Goal: Task Accomplishment & Management: Use online tool/utility

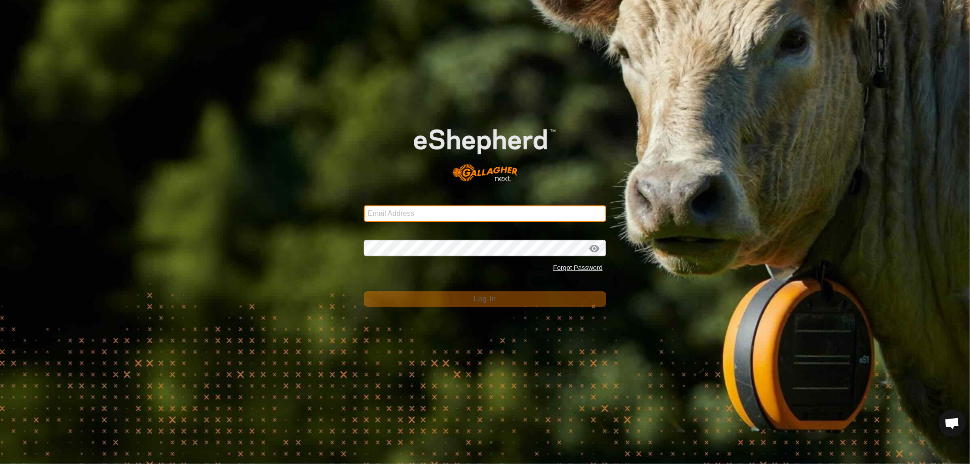
click at [464, 208] on input "Email Address" at bounding box center [485, 214] width 242 height 16
type input "[EMAIL_ADDRESS][DOMAIN_NAME]"
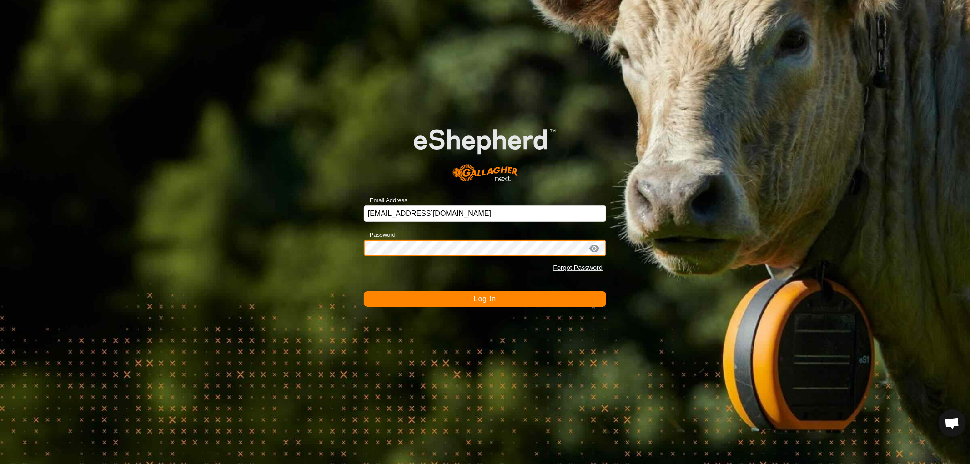
click at [364, 292] on button "Log In" at bounding box center [485, 299] width 242 height 15
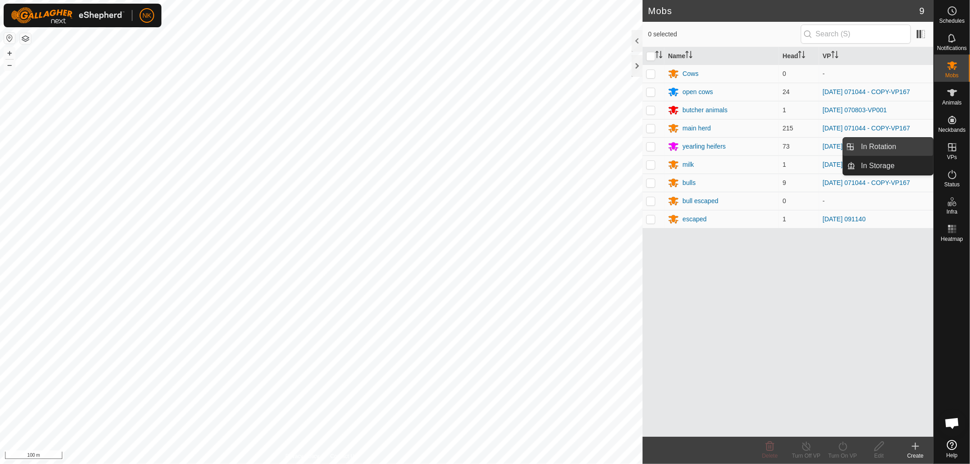
click at [893, 143] on link "In Rotation" at bounding box center [895, 147] width 78 height 18
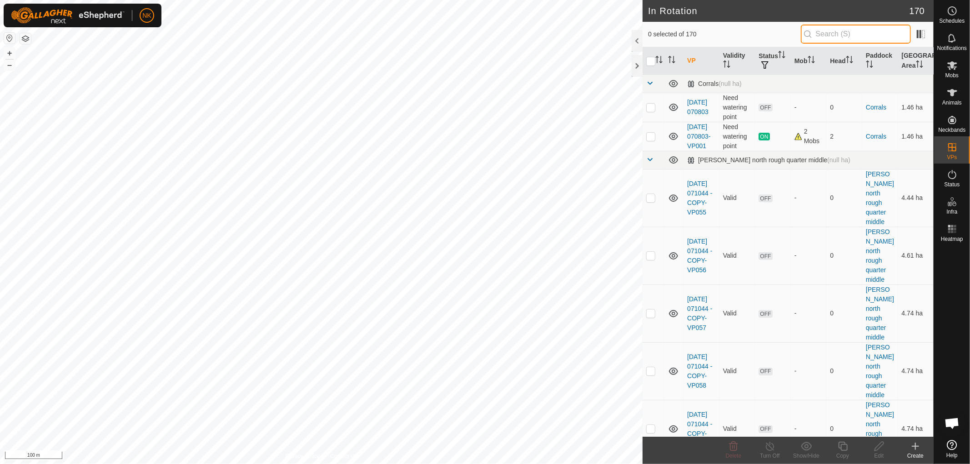
click at [821, 30] on input "text" at bounding box center [856, 34] width 110 height 19
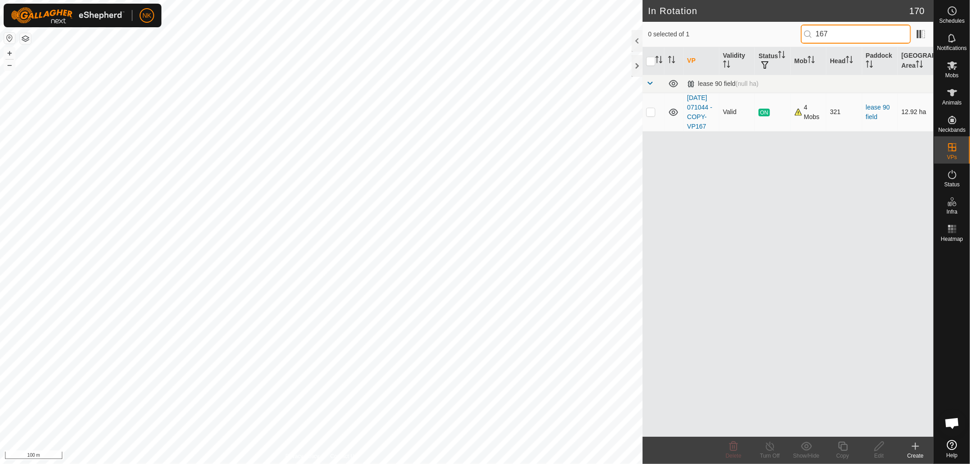
type input "167"
click at [647, 116] on p-checkbox at bounding box center [650, 111] width 9 height 7
checkbox input "true"
click at [847, 452] on div "Copy" at bounding box center [843, 456] width 36 height 8
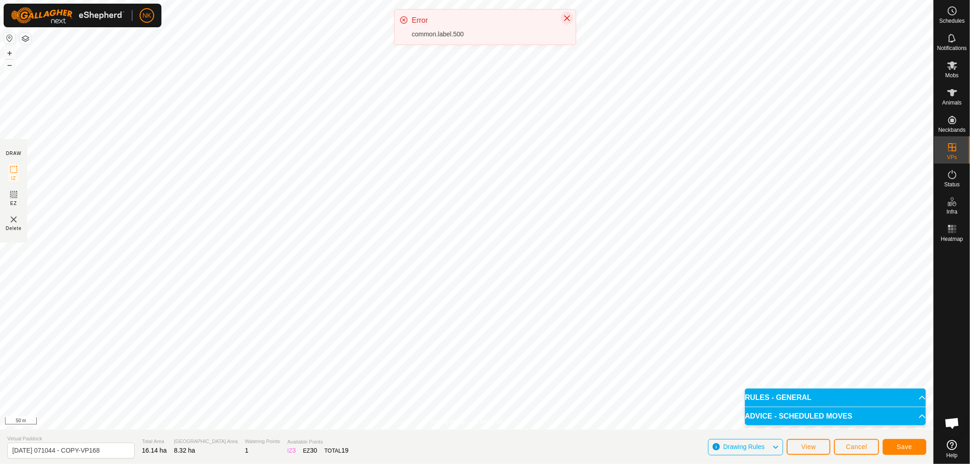
click at [567, 17] on icon "Close" at bounding box center [567, 18] width 6 height 6
click at [854, 448] on span "Cancel" at bounding box center [856, 447] width 21 height 7
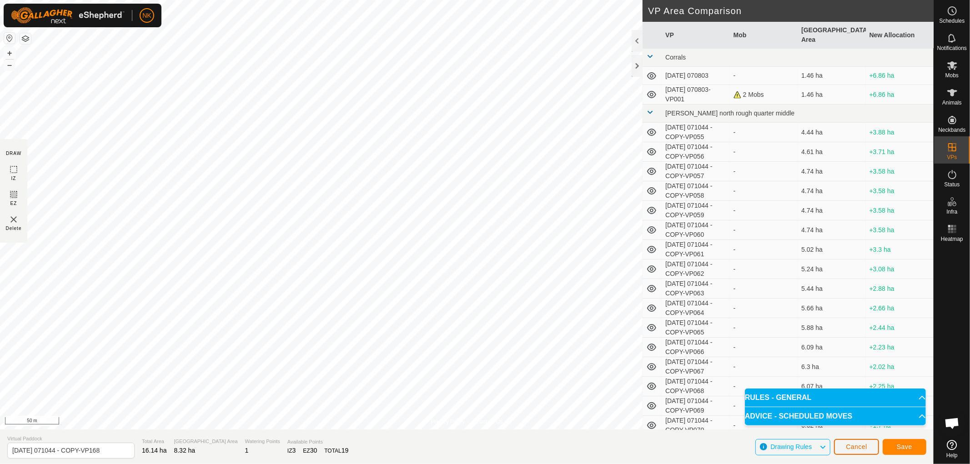
click at [855, 449] on span "Cancel" at bounding box center [856, 447] width 21 height 7
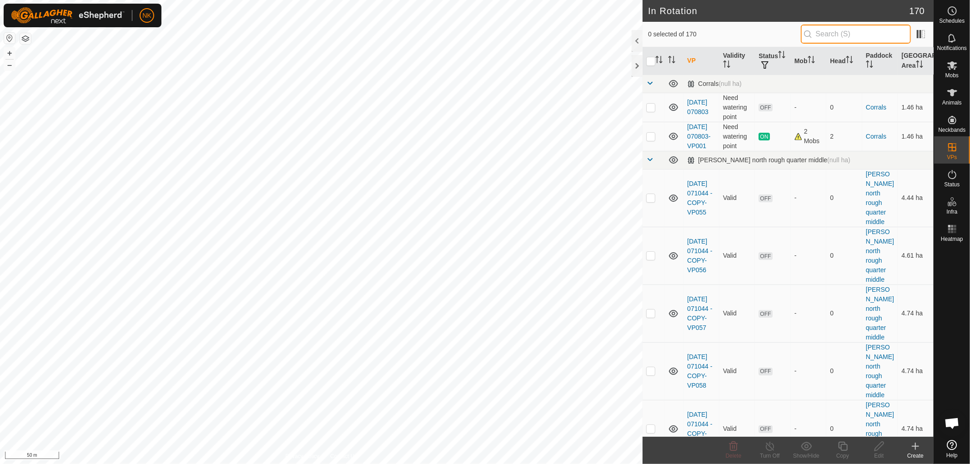
click at [857, 34] on input "text" at bounding box center [856, 34] width 110 height 19
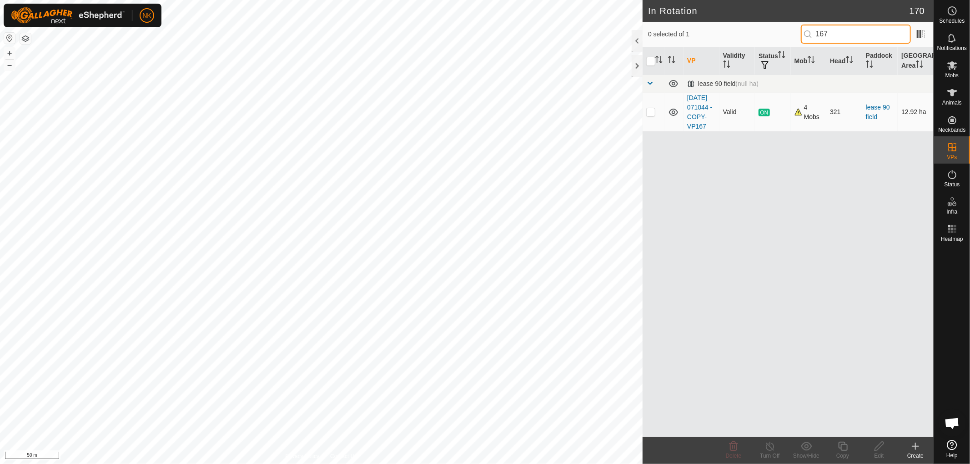
type input "167"
click at [650, 116] on p-checkbox at bounding box center [650, 111] width 9 height 7
checkbox input "true"
click at [848, 449] on icon at bounding box center [843, 446] width 11 height 11
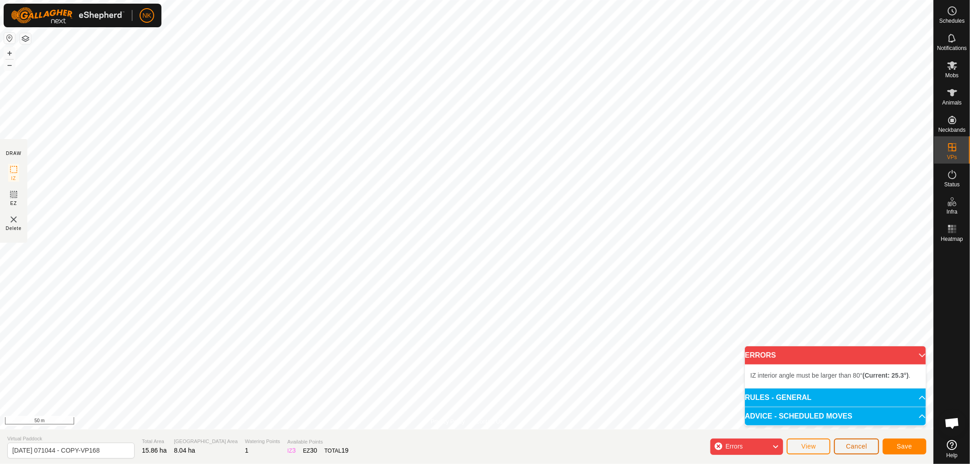
click at [859, 450] on button "Cancel" at bounding box center [856, 447] width 45 height 16
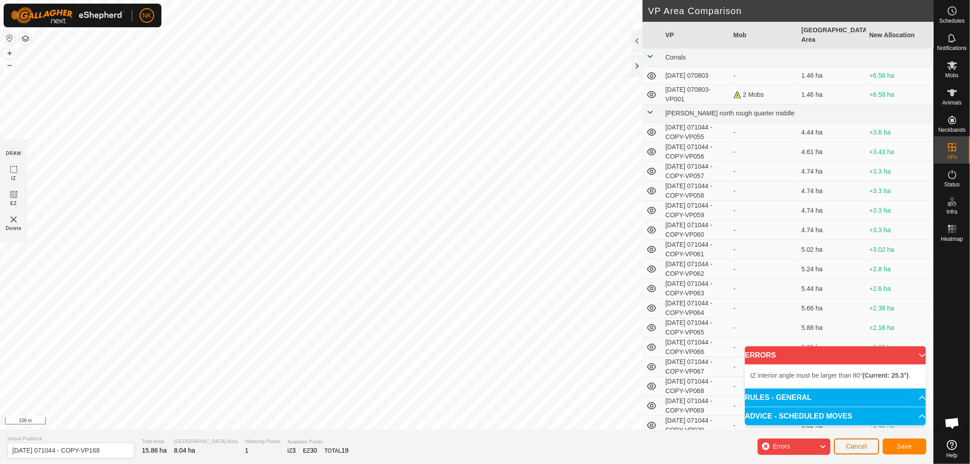
click at [865, 449] on span "Cancel" at bounding box center [856, 446] width 21 height 7
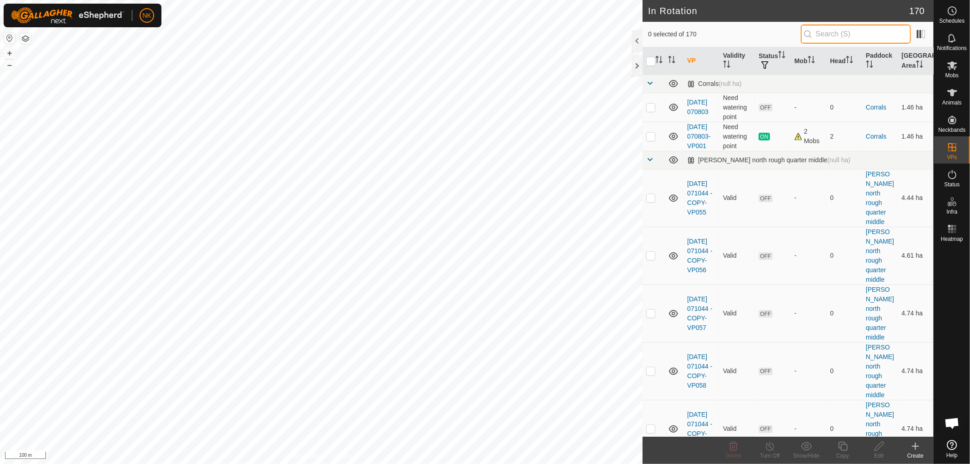
click at [839, 35] on input "text" at bounding box center [856, 34] width 110 height 19
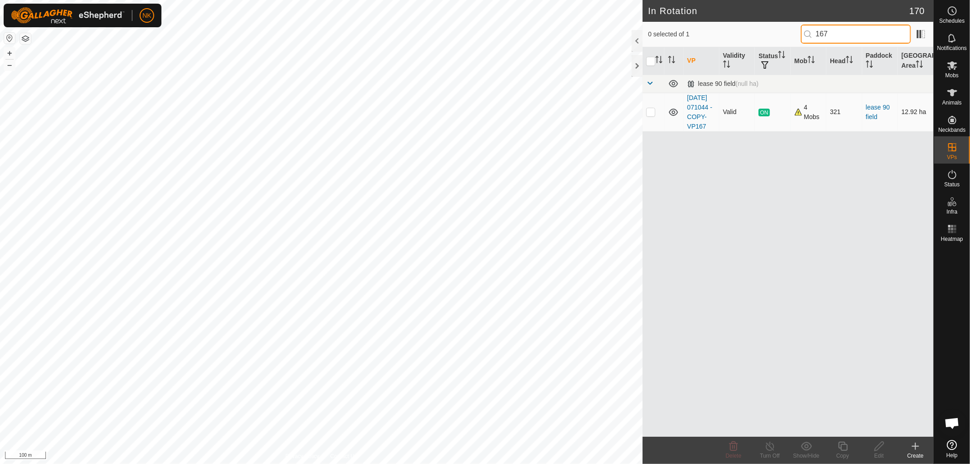
type input "167"
click at [649, 115] on p-checkbox at bounding box center [650, 111] width 9 height 7
checkbox input "true"
click at [843, 446] on icon at bounding box center [843, 446] width 11 height 11
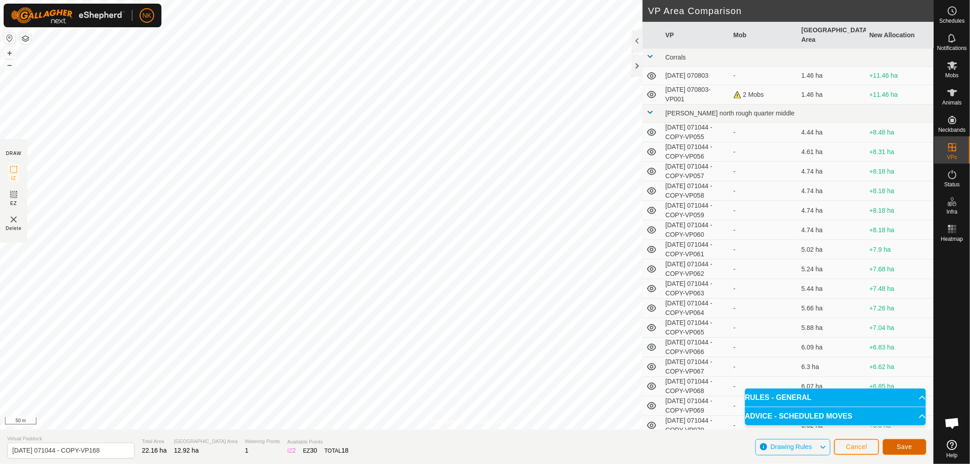
click at [904, 447] on span "Save" at bounding box center [904, 447] width 15 height 7
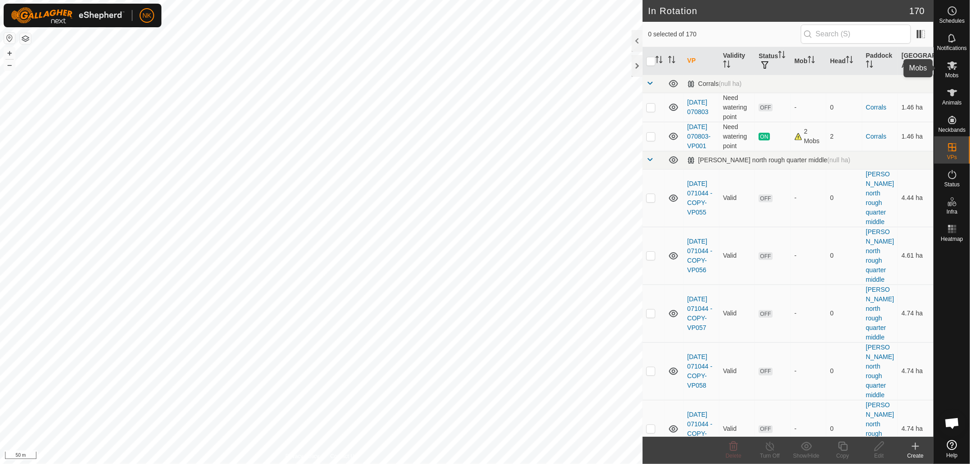
click at [958, 73] on span "Mobs" at bounding box center [952, 75] width 13 height 5
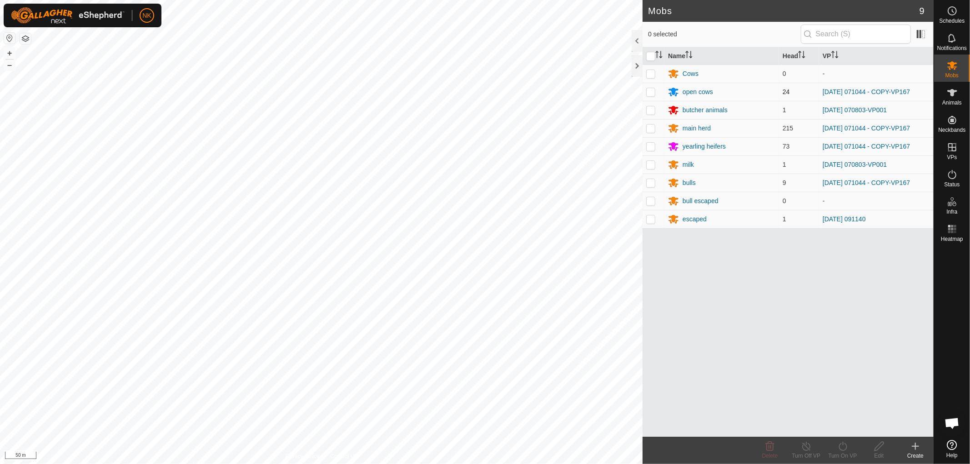
click at [646, 92] on p-checkbox at bounding box center [650, 91] width 9 height 7
checkbox input "true"
click at [649, 123] on td at bounding box center [654, 128] width 22 height 18
checkbox input "true"
click at [651, 147] on p-checkbox at bounding box center [650, 146] width 9 height 7
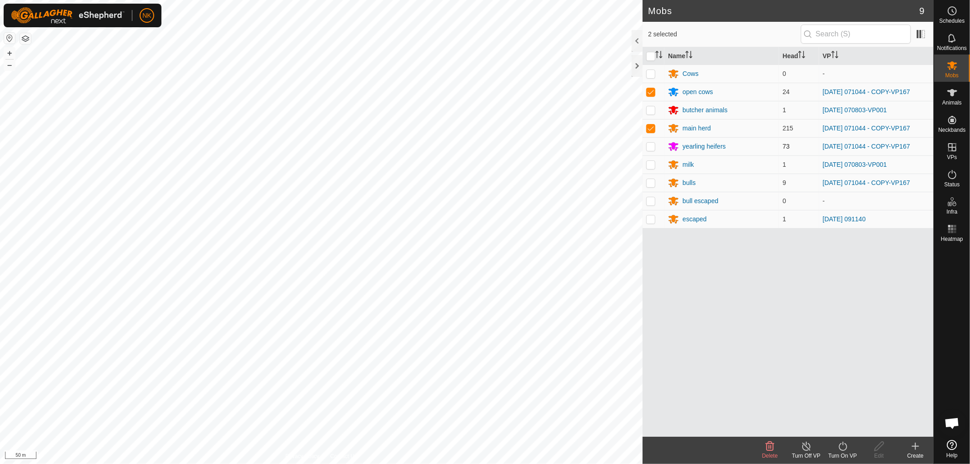
checkbox input "true"
click at [655, 180] on p-checkbox at bounding box center [650, 182] width 9 height 7
checkbox input "true"
click at [843, 453] on div "Turn On VP" at bounding box center [843, 456] width 36 height 8
click at [839, 432] on link "Now" at bounding box center [870, 427] width 90 height 18
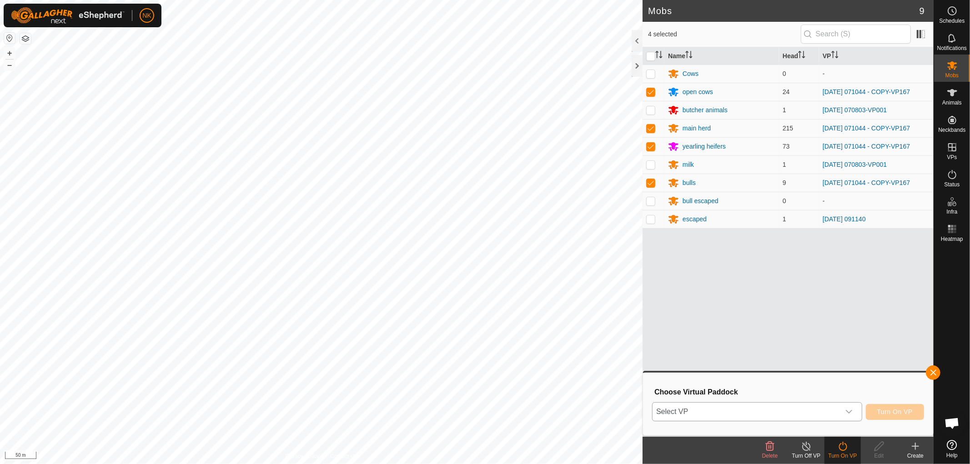
click at [774, 414] on span "Select VP" at bounding box center [746, 412] width 187 height 18
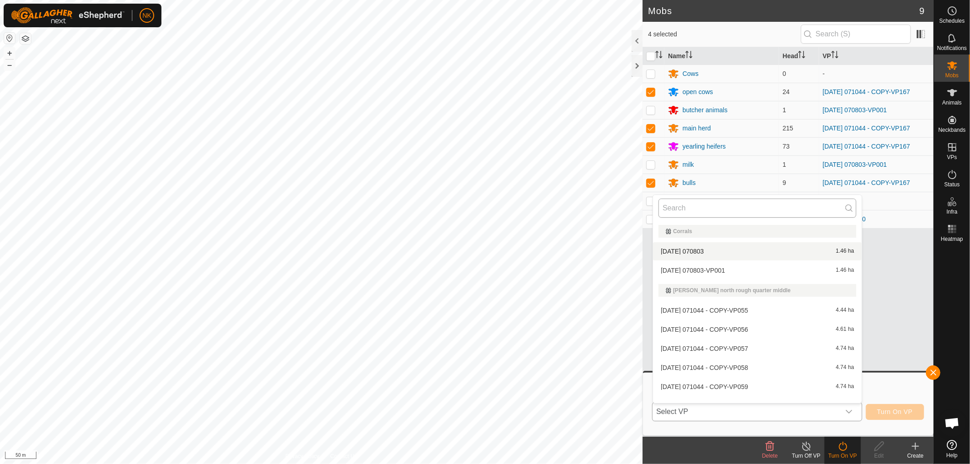
click at [726, 202] on input "text" at bounding box center [758, 208] width 198 height 19
click at [709, 206] on input "text" at bounding box center [758, 208] width 198 height 19
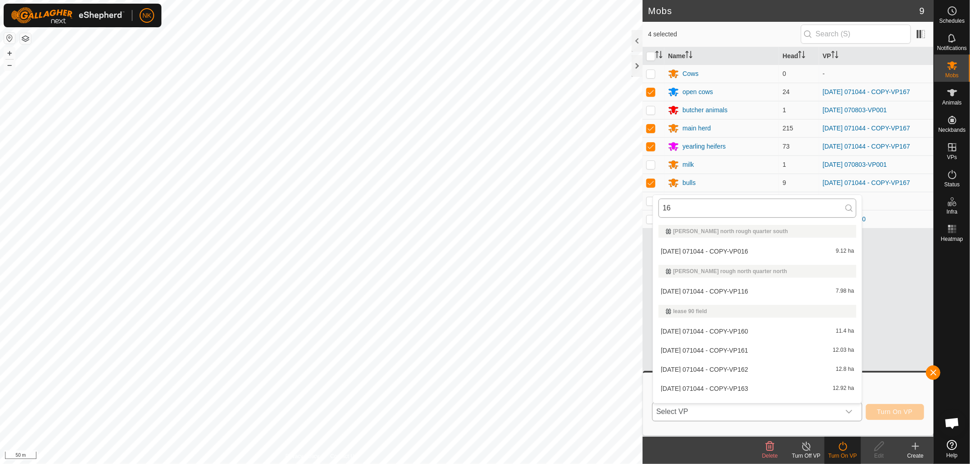
type input "168"
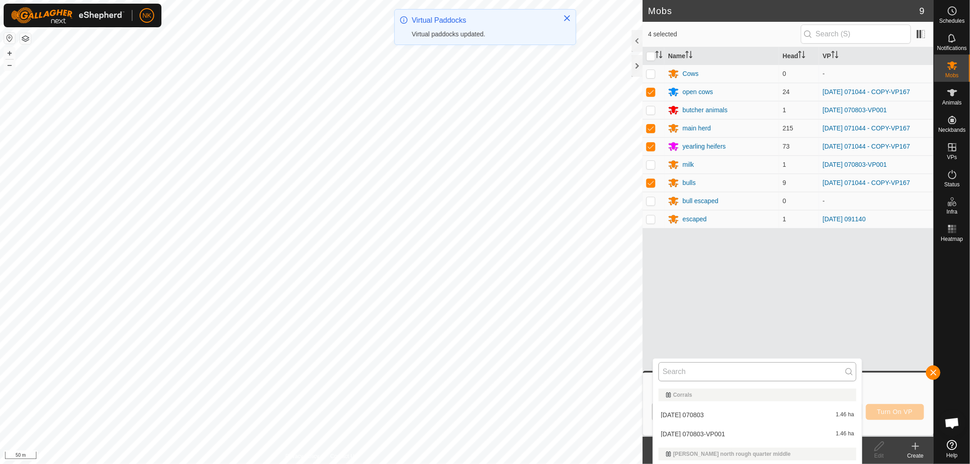
click at [706, 370] on input "text" at bounding box center [758, 372] width 198 height 19
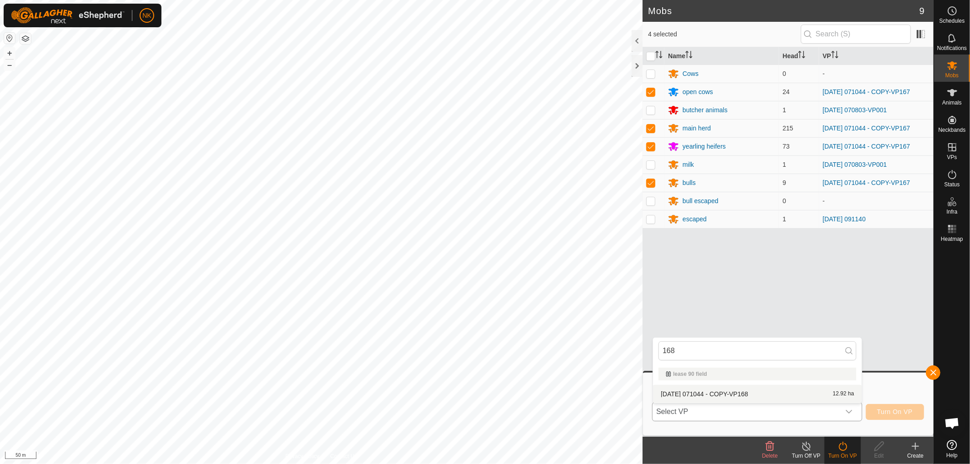
type input "168"
click at [702, 394] on li "[DATE] 071044 - COPY-VP168 12.92 ha" at bounding box center [757, 394] width 209 height 18
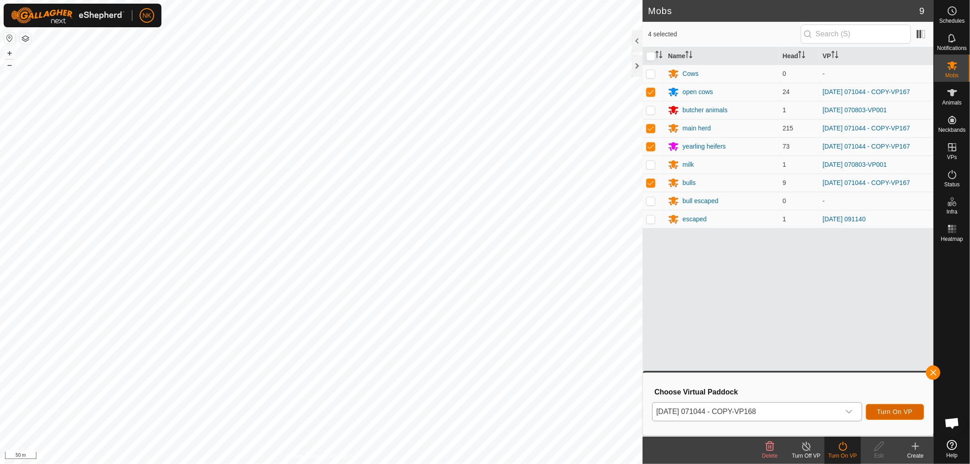
click at [895, 412] on span "Turn On VP" at bounding box center [895, 412] width 35 height 7
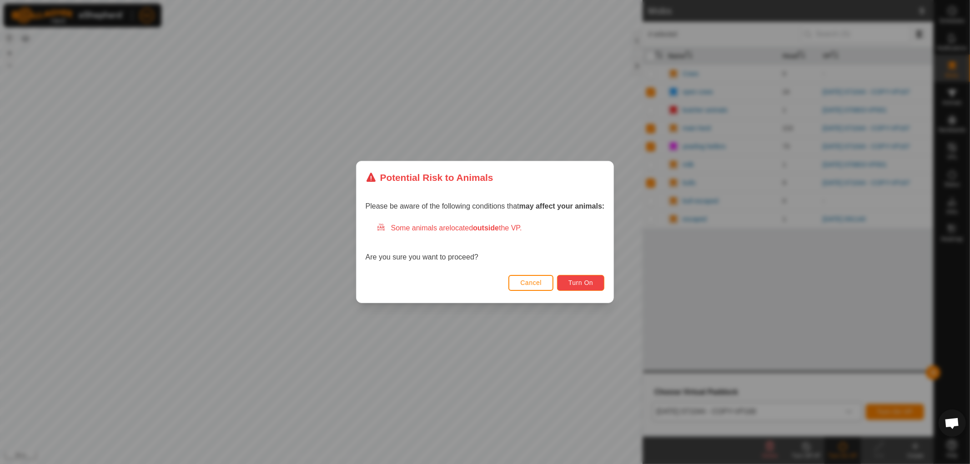
click at [576, 284] on span "Turn On" at bounding box center [581, 282] width 25 height 7
